Goal: Transaction & Acquisition: Book appointment/travel/reservation

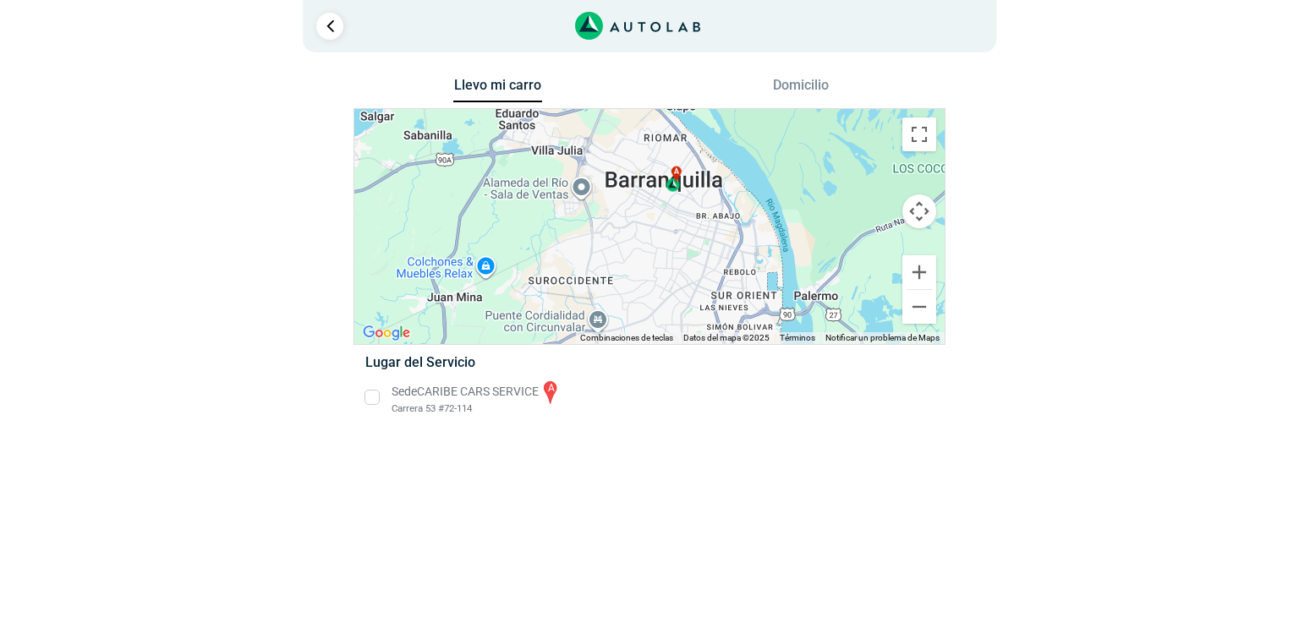
click at [374, 397] on li "Sede CARIBE CARS SERVICE a Carrera 53 #72-114" at bounding box center [649, 398] width 593 height 38
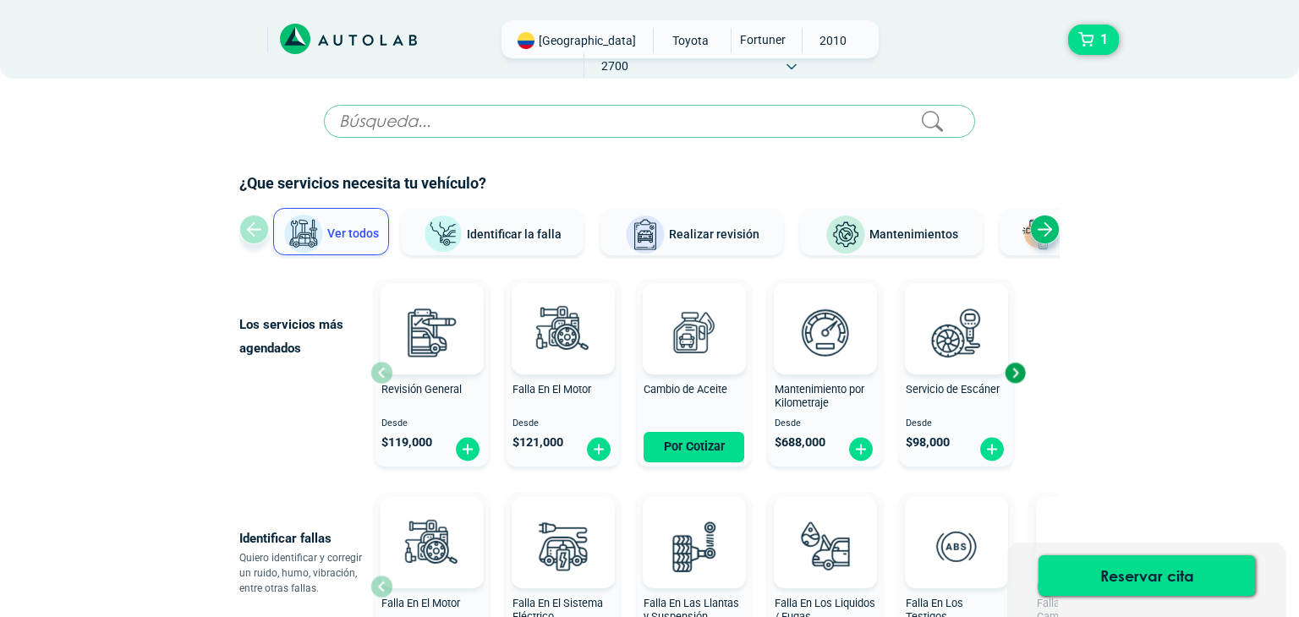
scroll to position [858, 0]
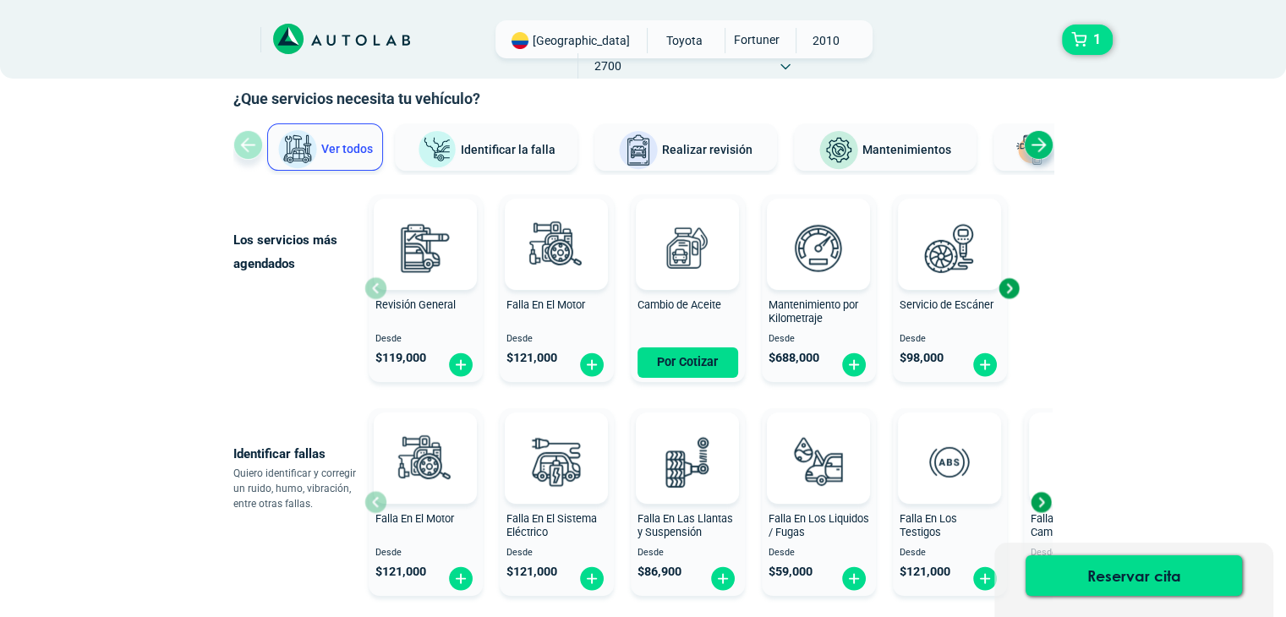
scroll to position [112, 0]
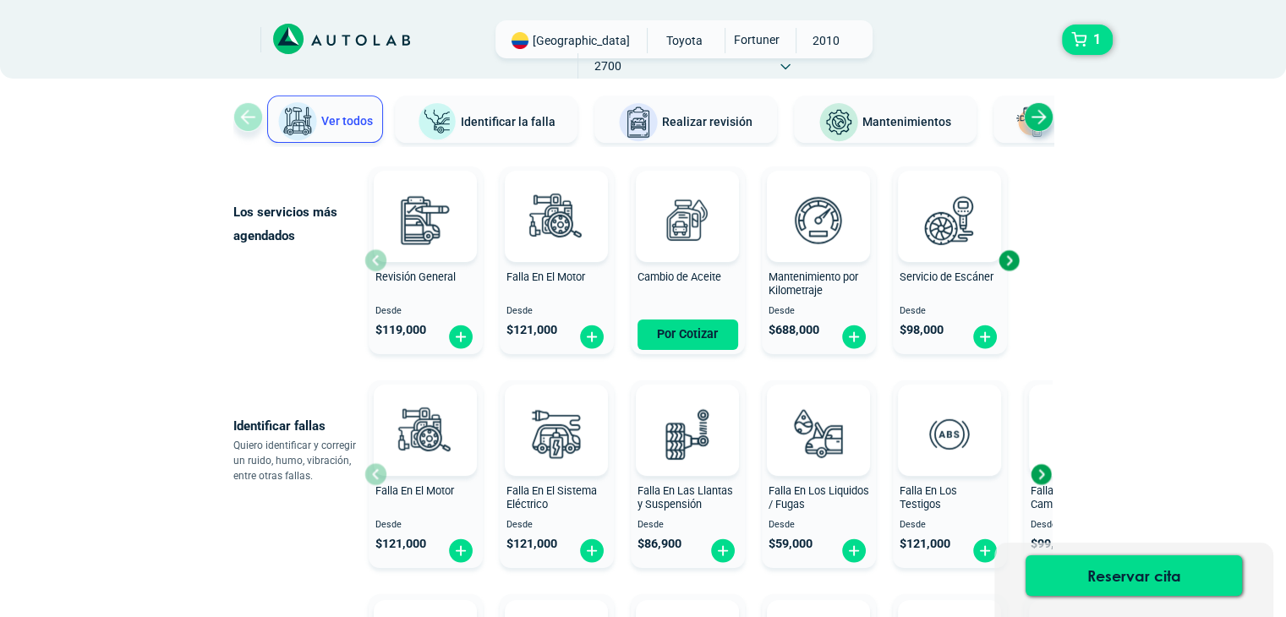
click at [1011, 258] on div "Next slide" at bounding box center [1008, 260] width 25 height 25
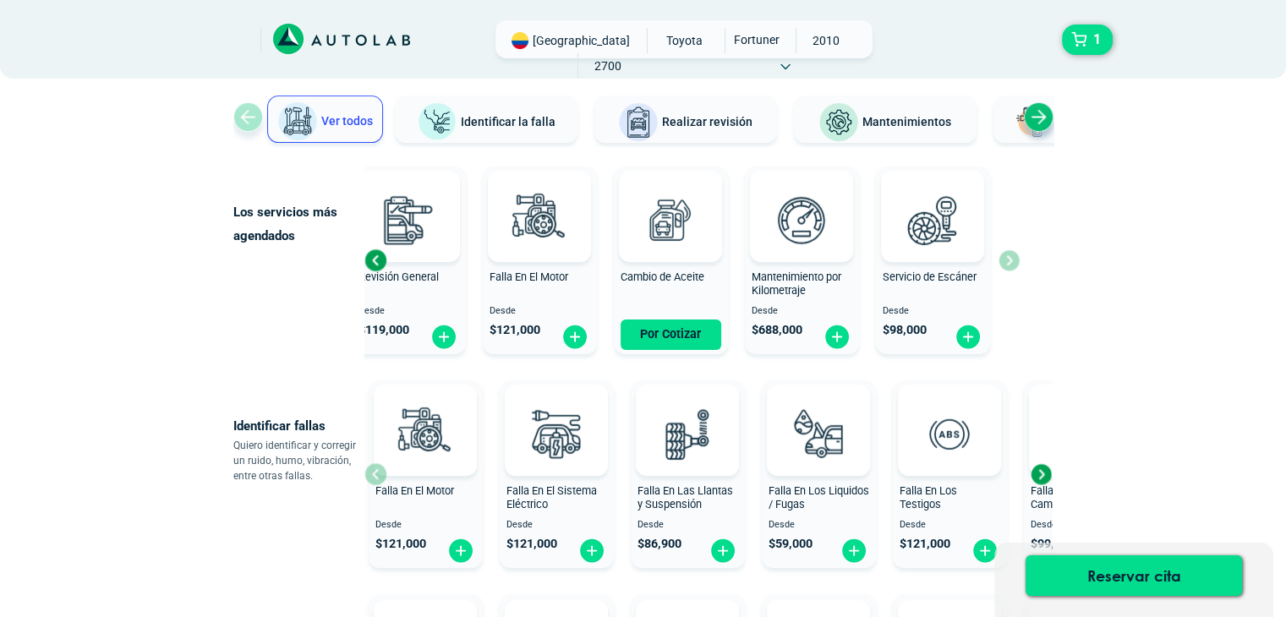
click at [1011, 258] on div "Revisión General Desde $ 119,000 Falla En El Motor Desde $ 121,000 Cambio de Ac…" at bounding box center [691, 260] width 655 height 201
click at [379, 252] on div "Previous slide" at bounding box center [375, 260] width 25 height 25
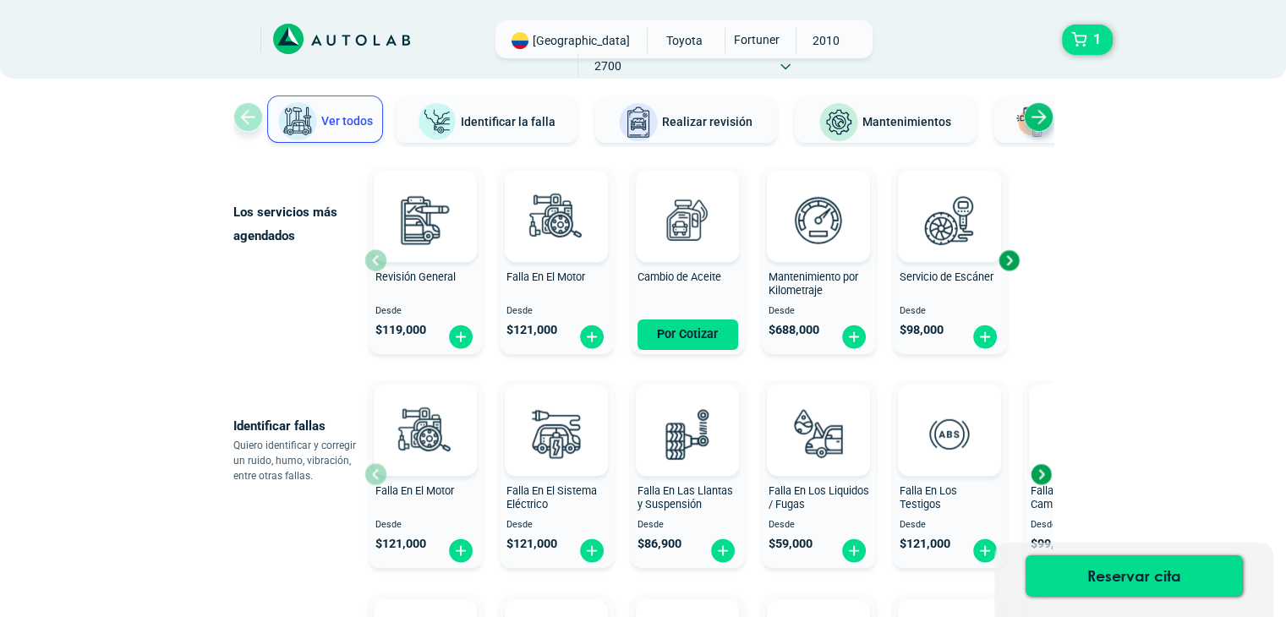
click at [379, 252] on div at bounding box center [425, 216] width 103 height 91
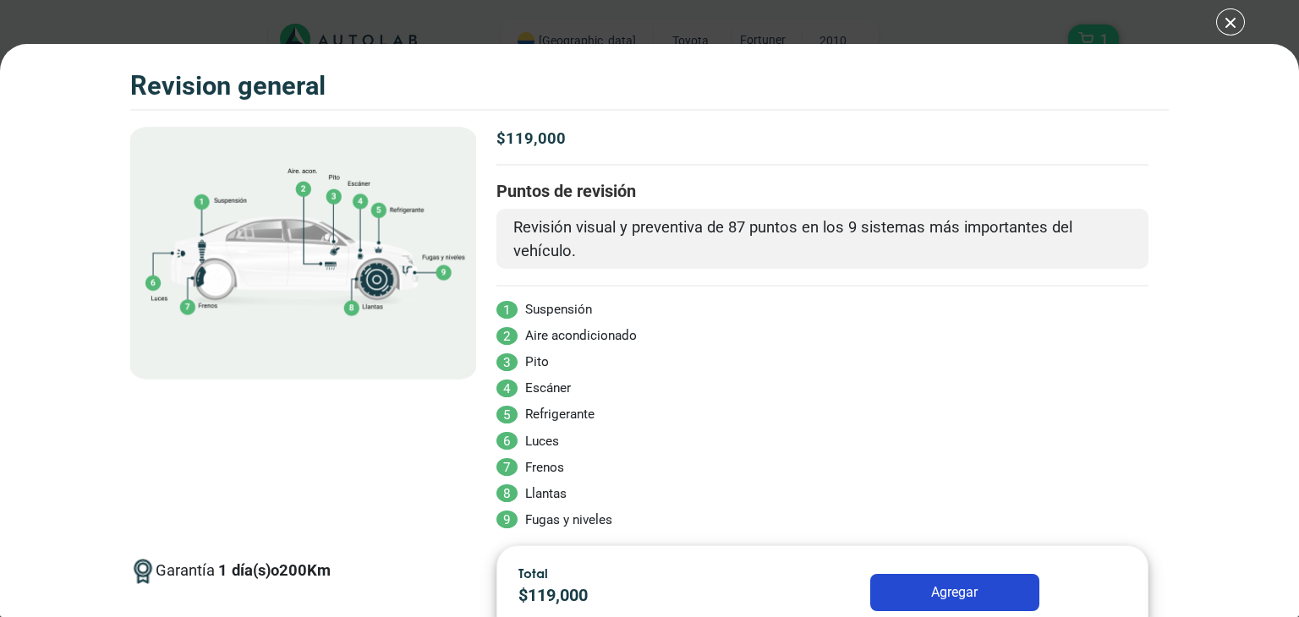
click at [379, 252] on img at bounding box center [303, 253] width 347 height 253
click at [109, 30] on div "Volkswagen Crossfox 2018 REVISION GENERAL 1" at bounding box center [649, 308] width 1299 height 617
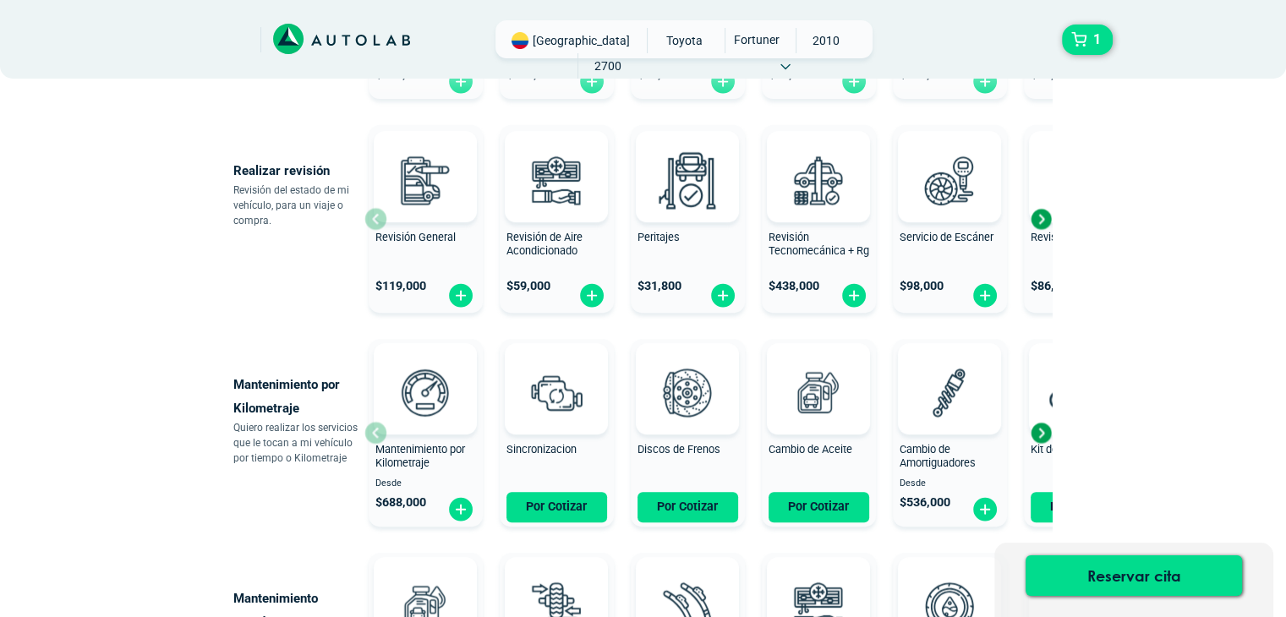
scroll to position [592, 0]
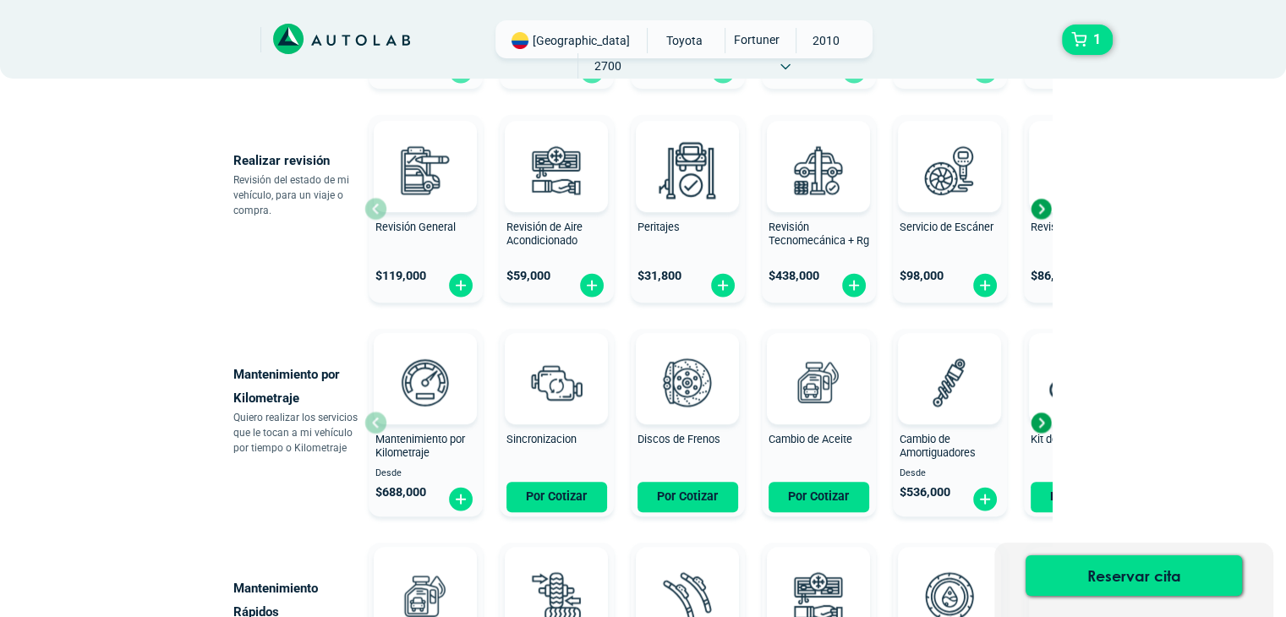
click at [1045, 420] on div "Next slide" at bounding box center [1040, 422] width 25 height 25
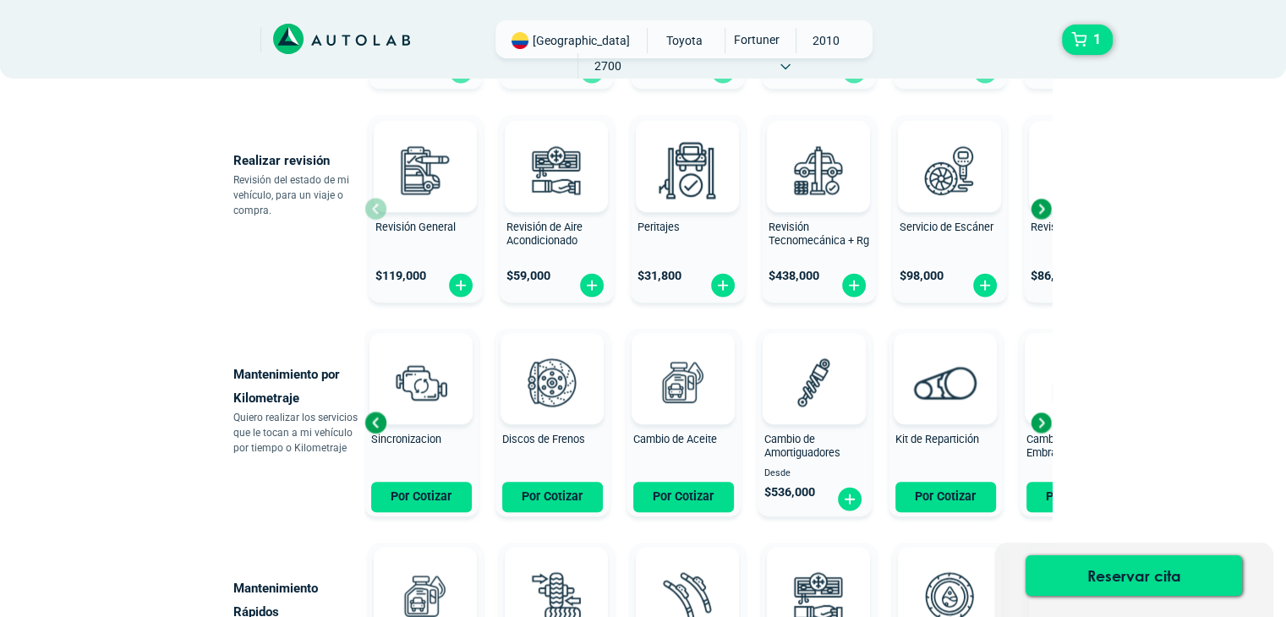
click at [379, 416] on div "Previous slide" at bounding box center [375, 422] width 25 height 25
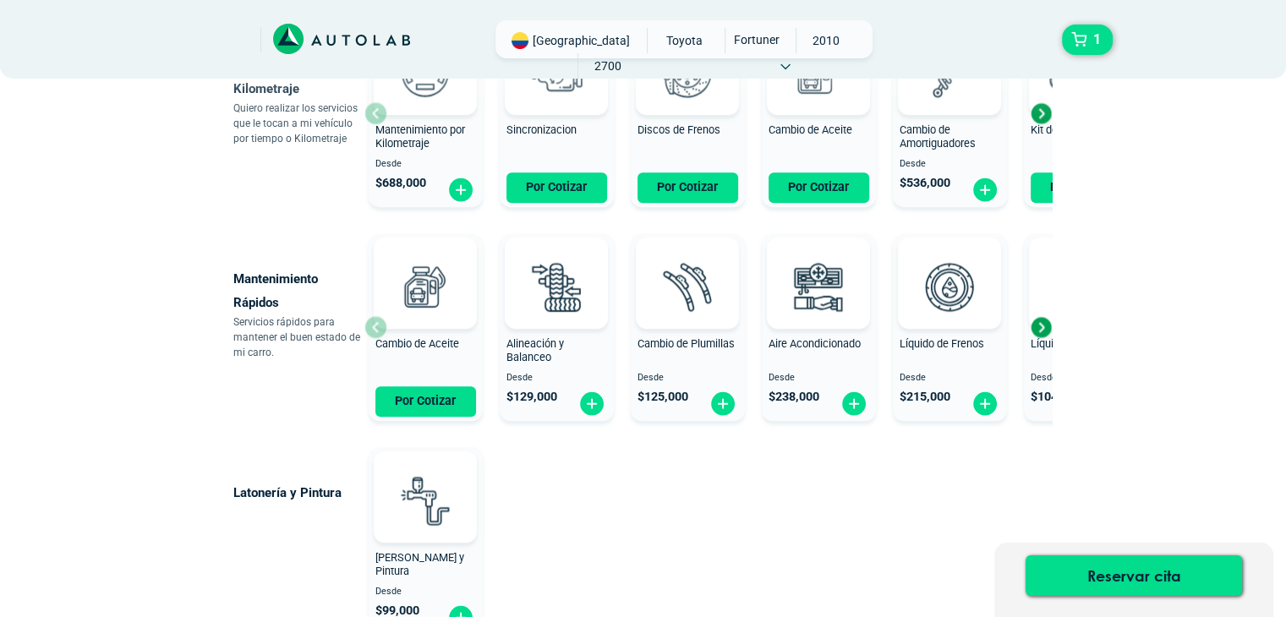
scroll to position [903, 0]
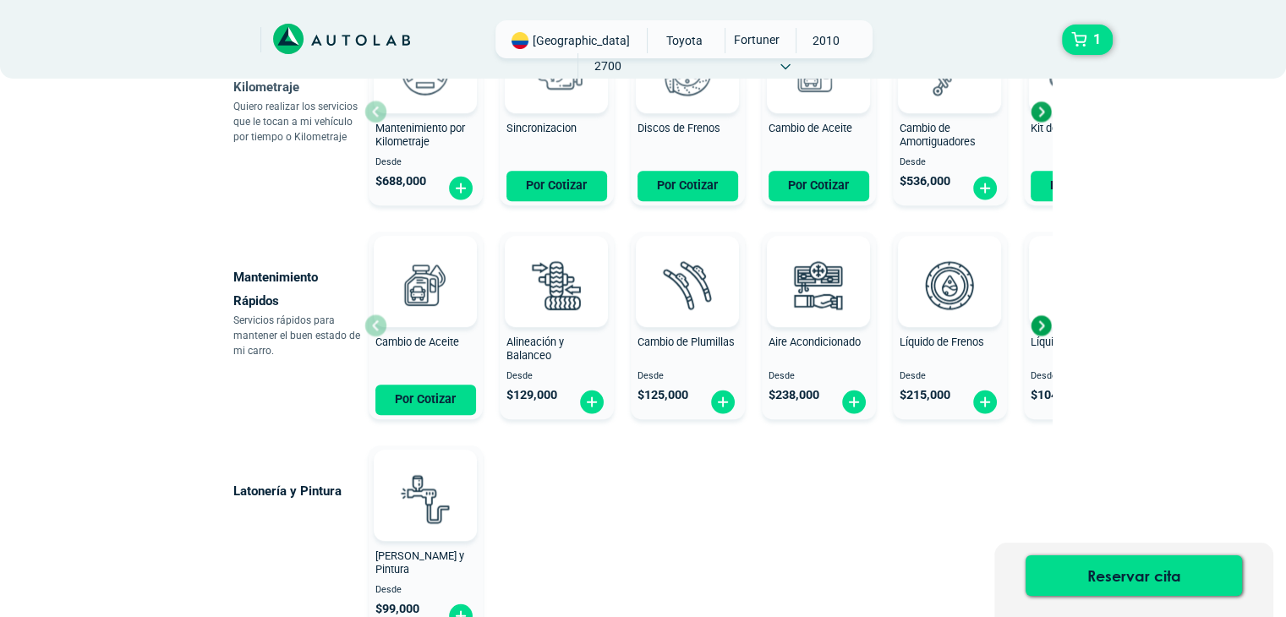
scroll to position [112, 0]
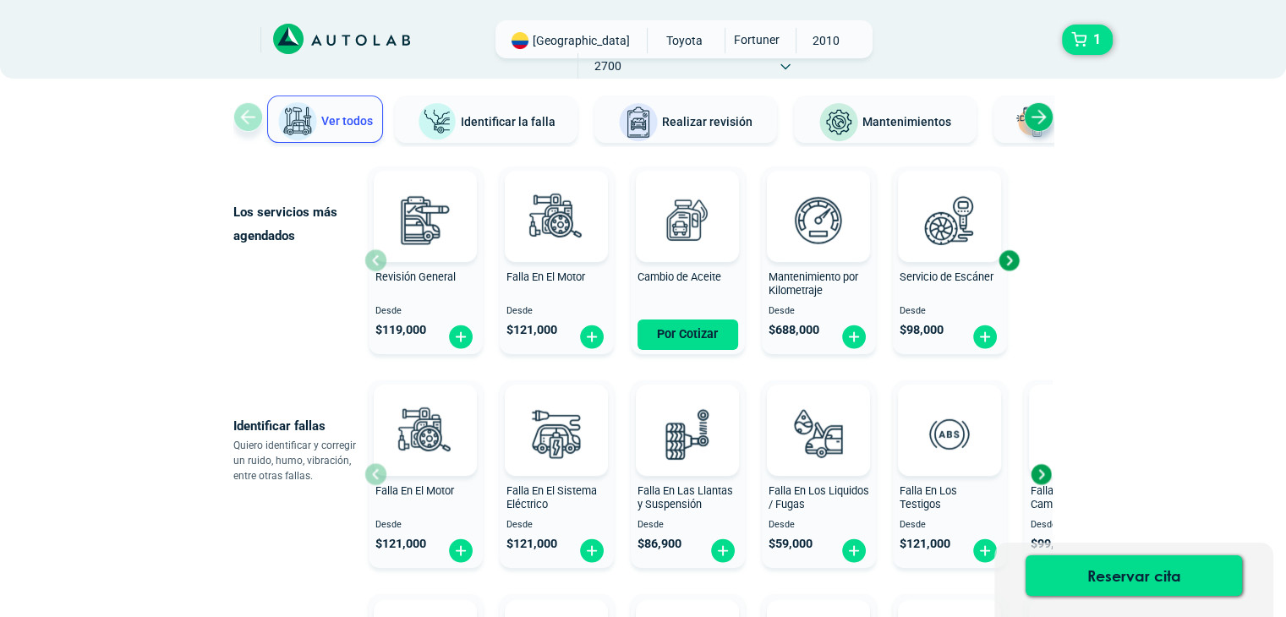
click at [250, 112] on div "Ver todos Identificar la falla Realizar revisión Mantenimientos Latonería y Pin…" at bounding box center [643, 121] width 820 height 51
drag, startPoint x: 71, startPoint y: 6, endPoint x: 766, endPoint y: 90, distance: 700.2
click at [766, 90] on div "¿Que servicios necesita tu vehículo? Ver todos Identificar [PERSON_NAME] Realiz…" at bounding box center [643, 103] width 820 height 86
